Goal: Task Accomplishment & Management: Complete application form

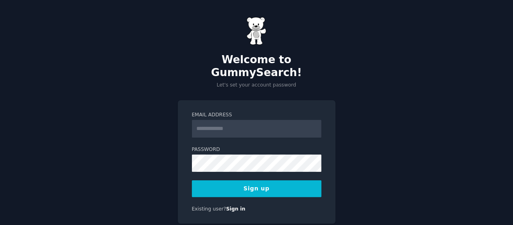
click at [215, 120] on input "Email Address" at bounding box center [256, 129] width 129 height 18
type input "**********"
click at [252, 180] on button "Sign up" at bounding box center [256, 188] width 129 height 17
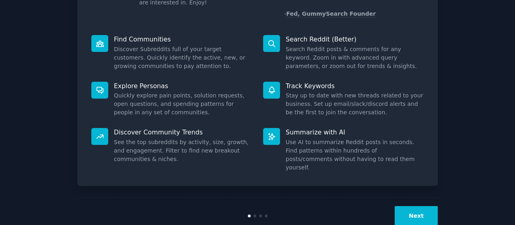
scroll to position [89, 0]
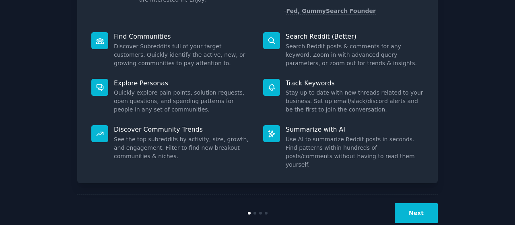
click at [413, 203] on button "Next" at bounding box center [415, 213] width 43 height 20
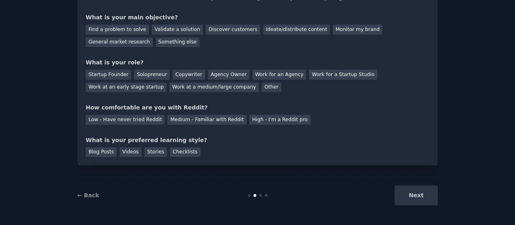
scroll to position [63, 0]
click at [216, 29] on div "Discover customers" at bounding box center [232, 30] width 54 height 10
click at [104, 76] on div "Startup Founder" at bounding box center [108, 75] width 45 height 10
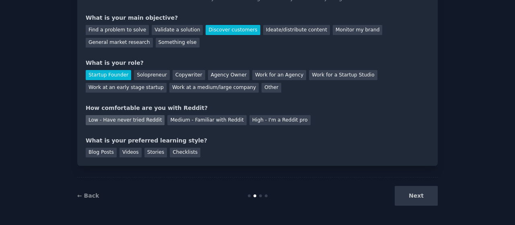
click at [112, 120] on div "Low - Have never tried Reddit" at bounding box center [125, 120] width 79 height 10
click at [121, 150] on div "Videos" at bounding box center [130, 153] width 22 height 10
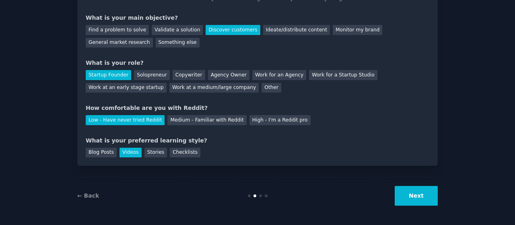
click at [415, 194] on button "Next" at bounding box center [415, 196] width 43 height 20
